Goal: Navigation & Orientation: Find specific page/section

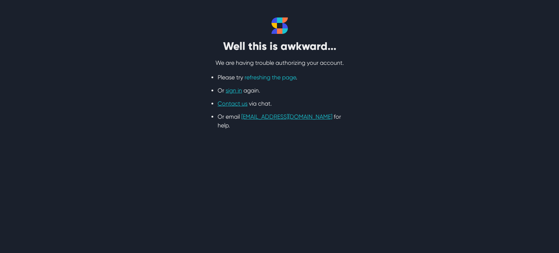
click at [255, 76] on link "refreshing the page" at bounding box center [269, 77] width 51 height 7
click at [232, 94] on li "Or sign in again." at bounding box center [279, 90] width 124 height 9
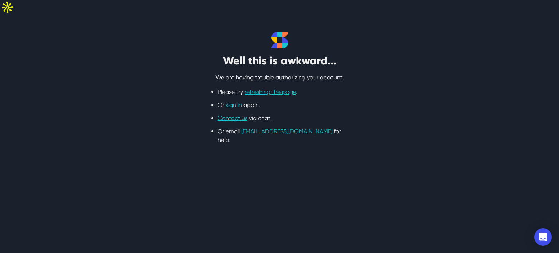
click at [231, 101] on link "sign in" at bounding box center [233, 104] width 16 height 7
click at [232, 101] on link "sign in" at bounding box center [233, 104] width 16 height 7
